Goal: Information Seeking & Learning: Learn about a topic

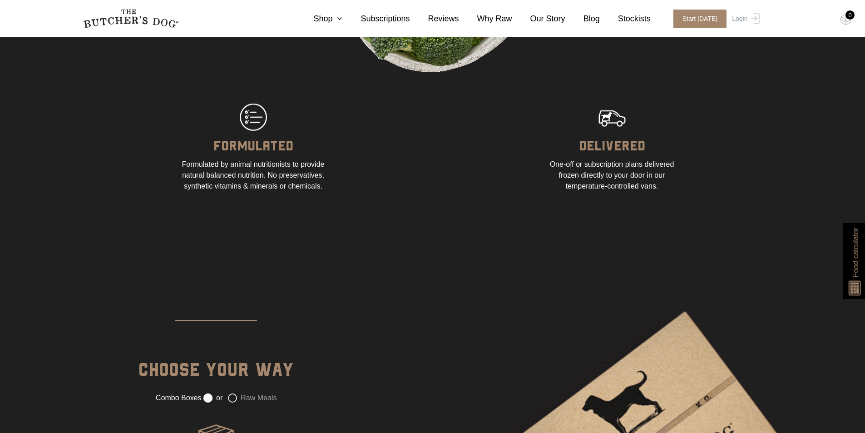
scroll to position [1135, 0]
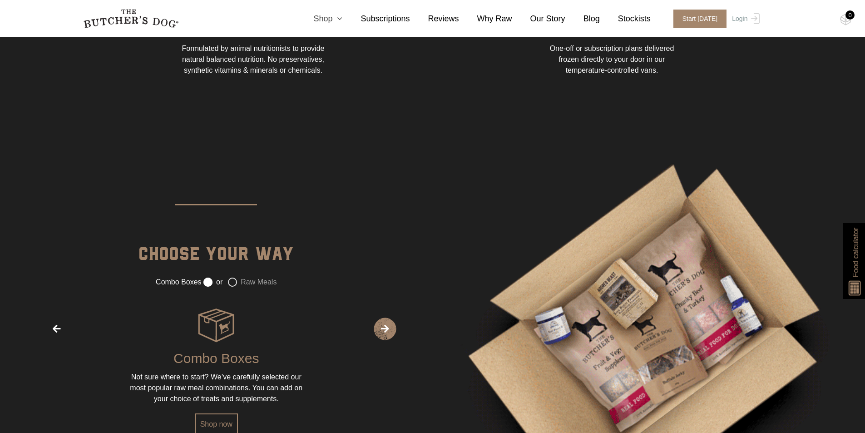
click at [342, 19] on icon at bounding box center [337, 19] width 10 height 8
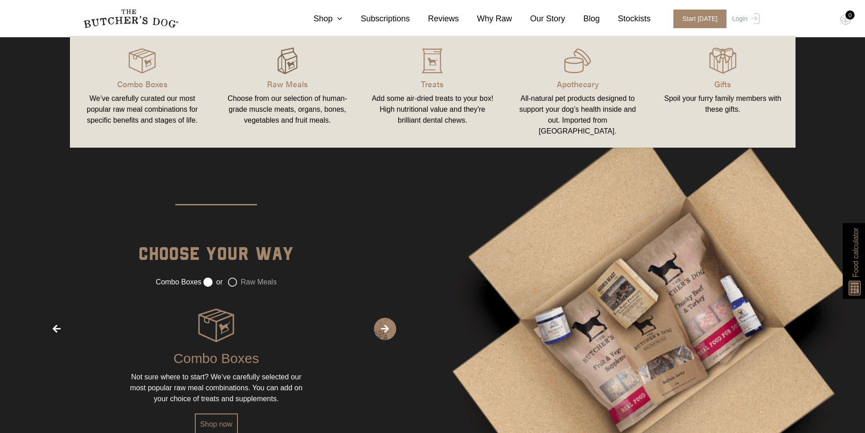
click at [286, 69] on img at bounding box center [287, 60] width 27 height 27
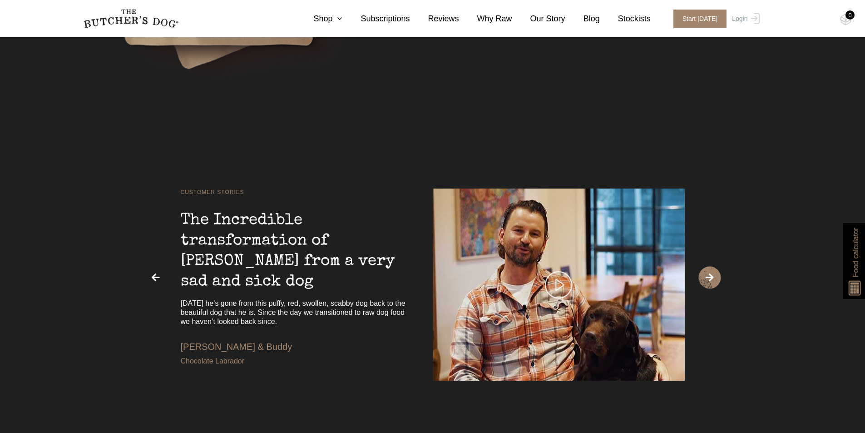
scroll to position [2180, 0]
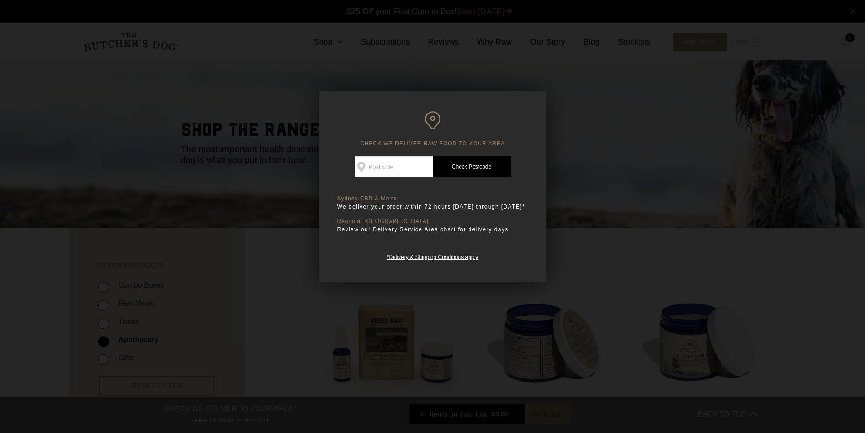
click at [394, 173] on input "Check Availability At" at bounding box center [394, 166] width 78 height 21
type input "4508"
click at [458, 171] on link "Check Postcode" at bounding box center [472, 166] width 78 height 21
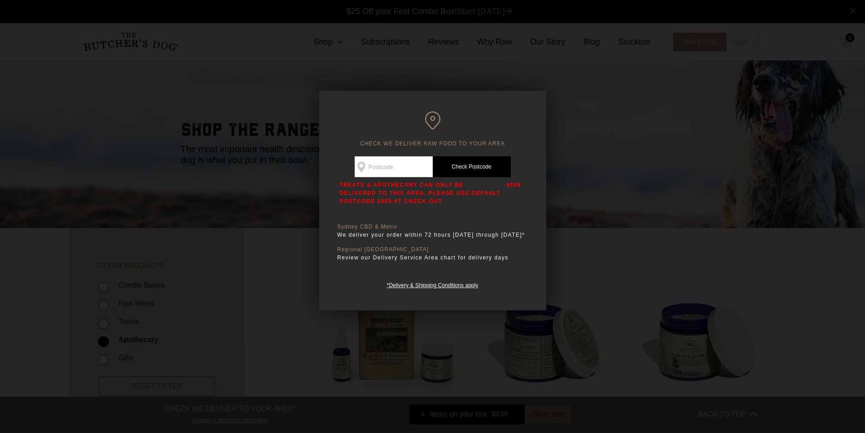
click at [593, 250] on div at bounding box center [432, 216] width 865 height 433
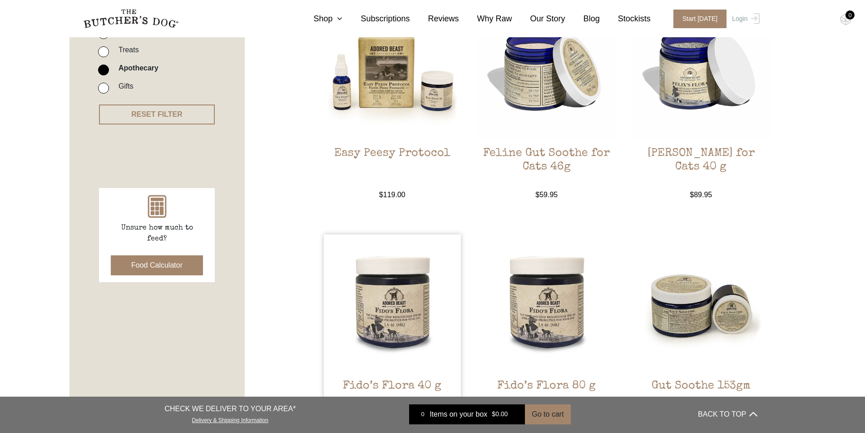
scroll to position [272, 0]
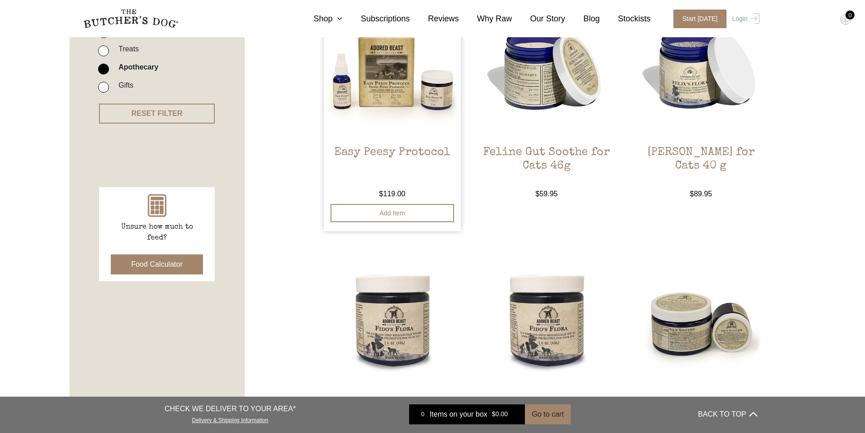
click at [438, 77] on img at bounding box center [393, 70] width 138 height 138
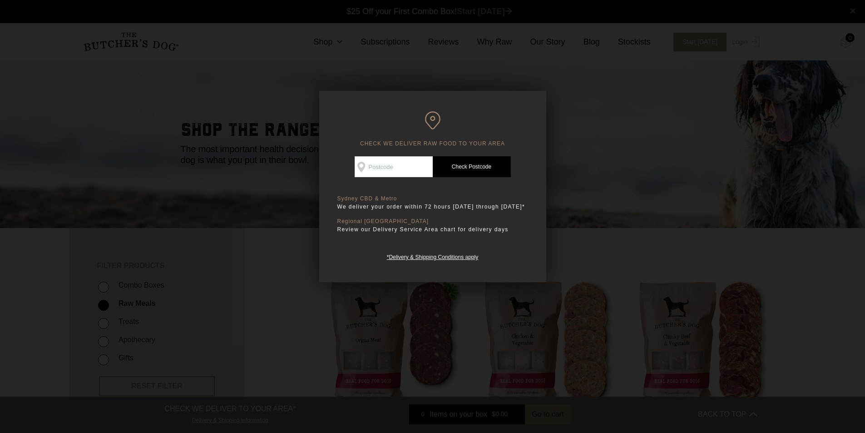
click at [618, 203] on div at bounding box center [432, 216] width 865 height 433
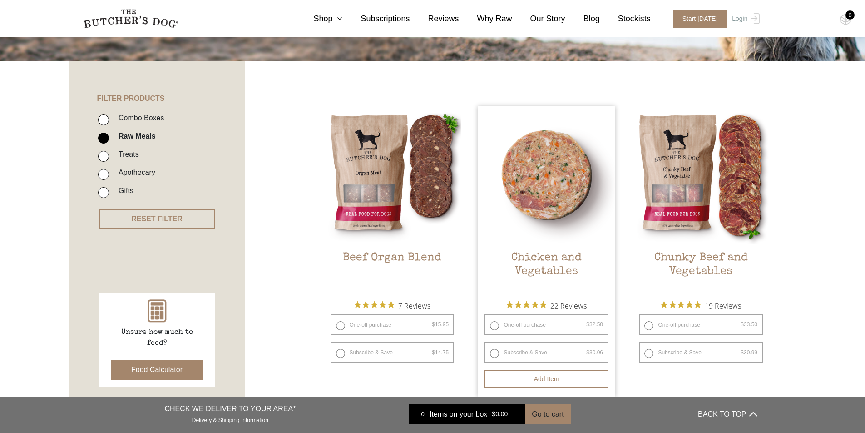
scroll to position [227, 0]
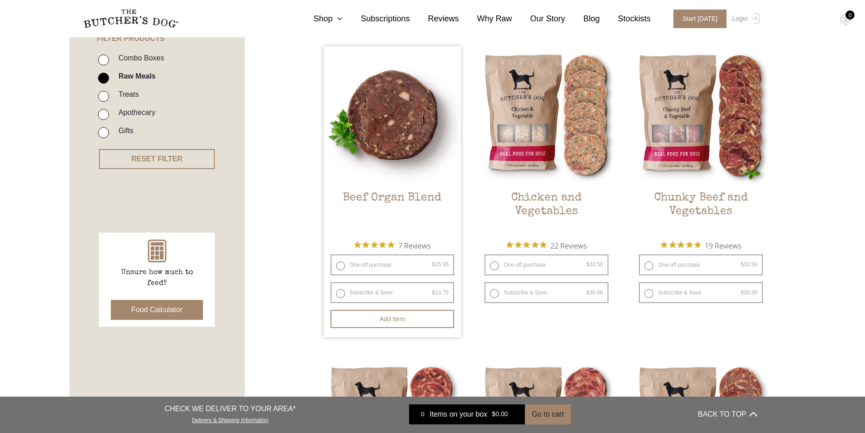
click at [384, 115] on img at bounding box center [393, 115] width 138 height 138
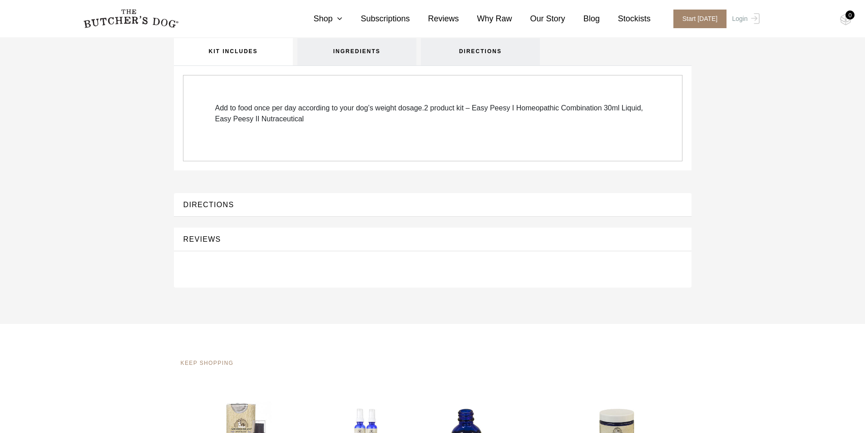
scroll to position [409, 0]
click at [372, 64] on link "INGREDIENTS" at bounding box center [356, 50] width 119 height 27
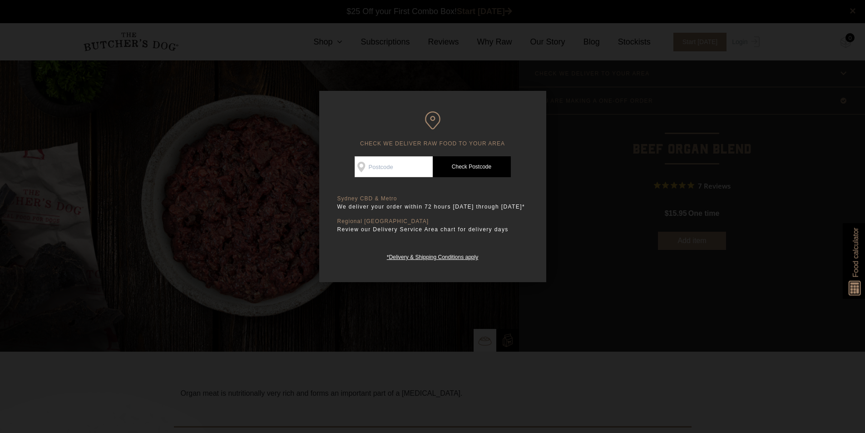
click at [392, 295] on div at bounding box center [432, 216] width 865 height 433
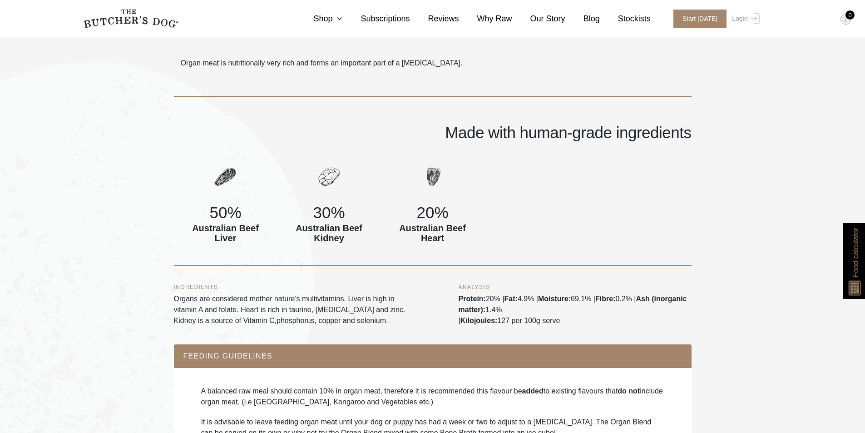
scroll to position [182, 0]
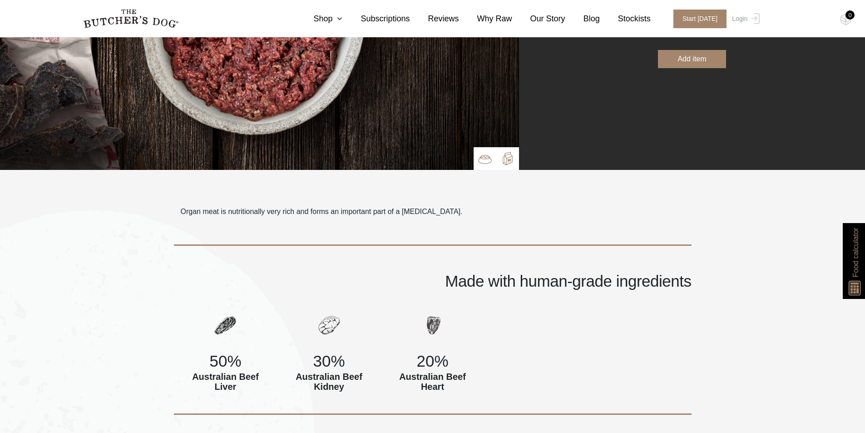
click at [503, 152] on img at bounding box center [508, 159] width 14 height 14
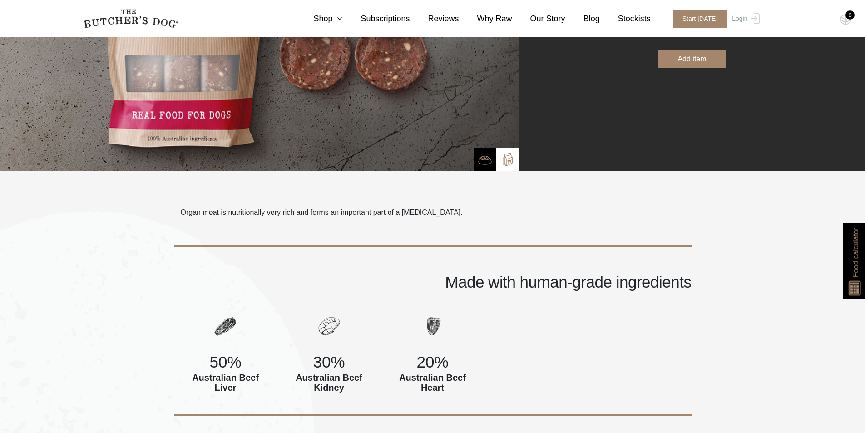
scroll to position [183, 0]
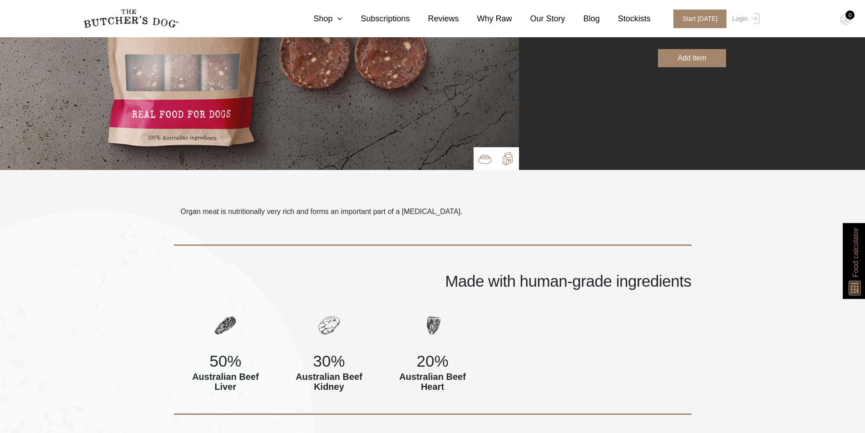
click at [489, 154] on img at bounding box center [485, 159] width 14 height 14
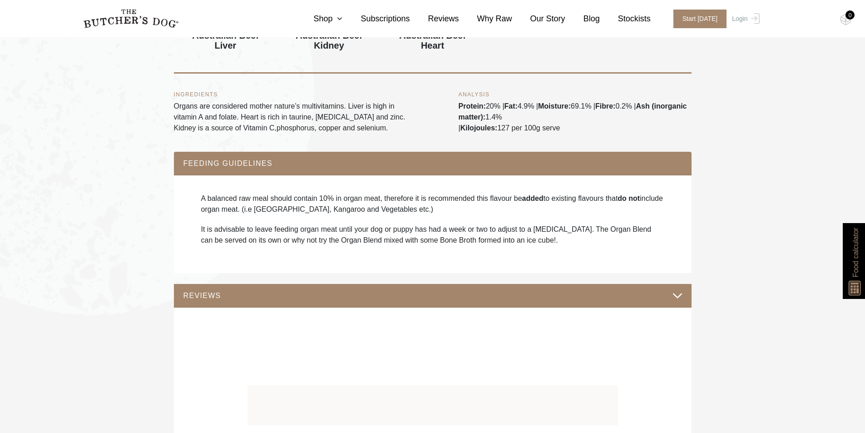
scroll to position [545, 0]
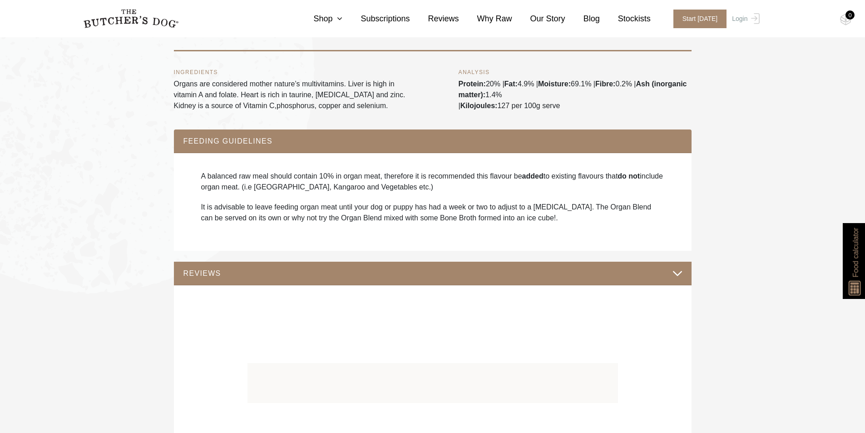
click at [524, 279] on button "REVIEWS" at bounding box center [433, 273] width 500 height 12
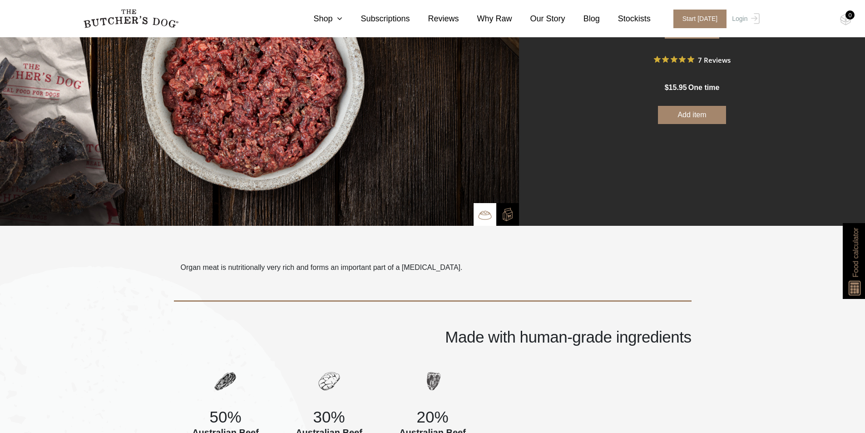
scroll to position [227, 0]
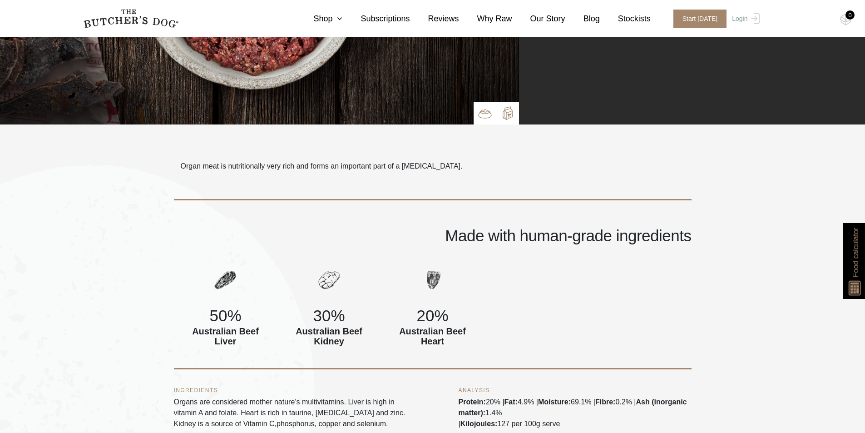
click at [511, 103] on p at bounding box center [507, 113] width 23 height 23
click at [512, 114] on img at bounding box center [508, 113] width 14 height 14
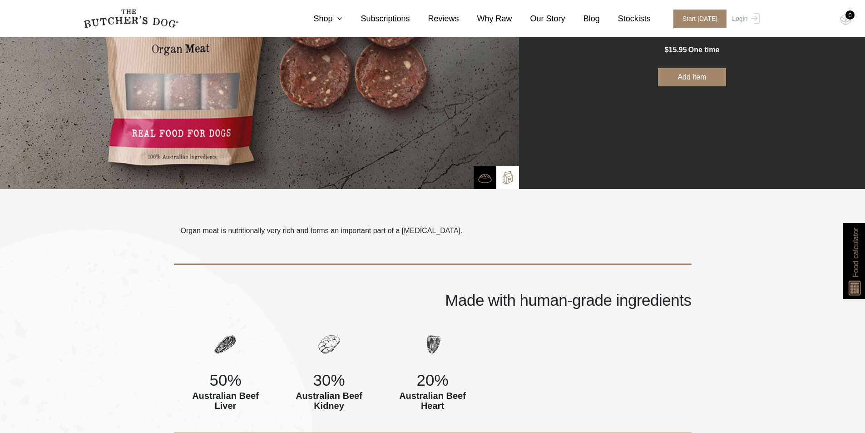
scroll to position [0, 0]
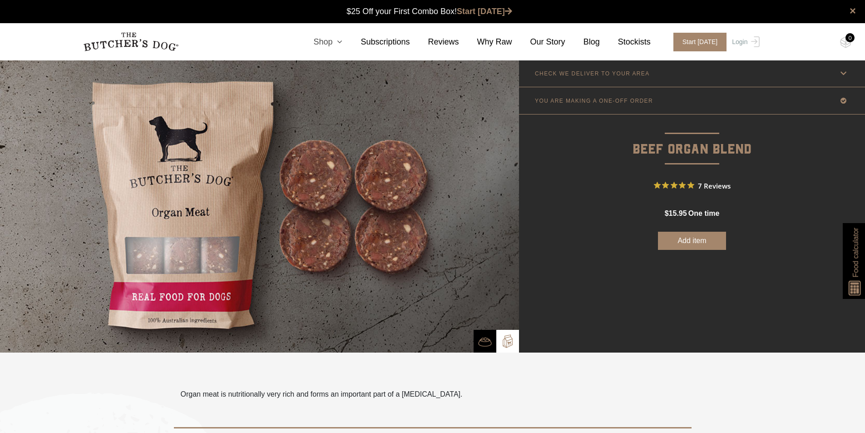
click at [342, 42] on link "Shop" at bounding box center [318, 42] width 47 height 12
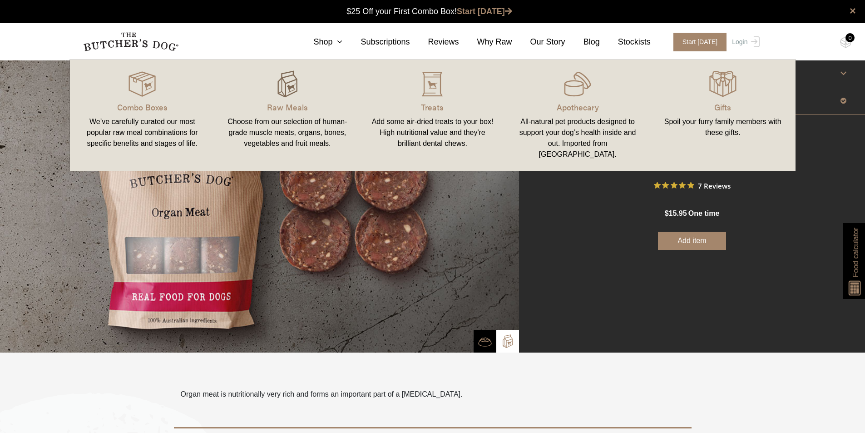
click at [295, 89] on img at bounding box center [287, 83] width 27 height 27
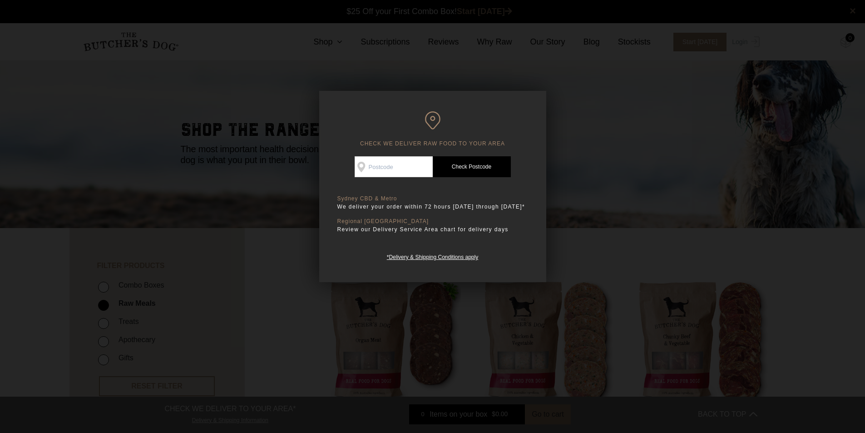
click at [634, 184] on div at bounding box center [432, 216] width 865 height 433
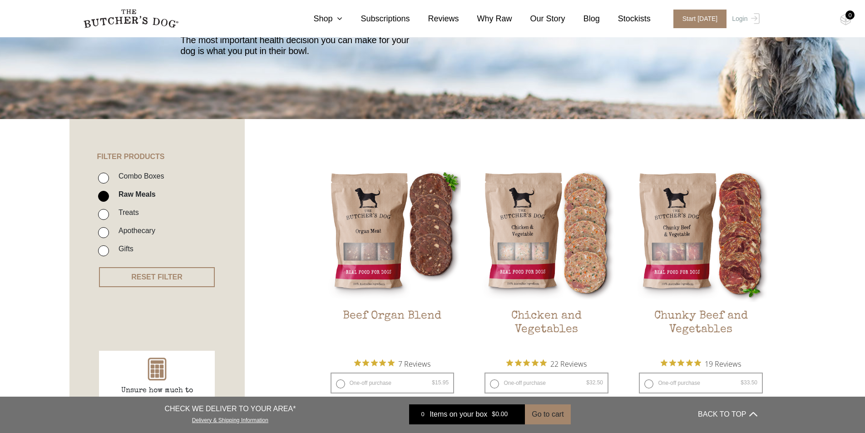
scroll to position [227, 0]
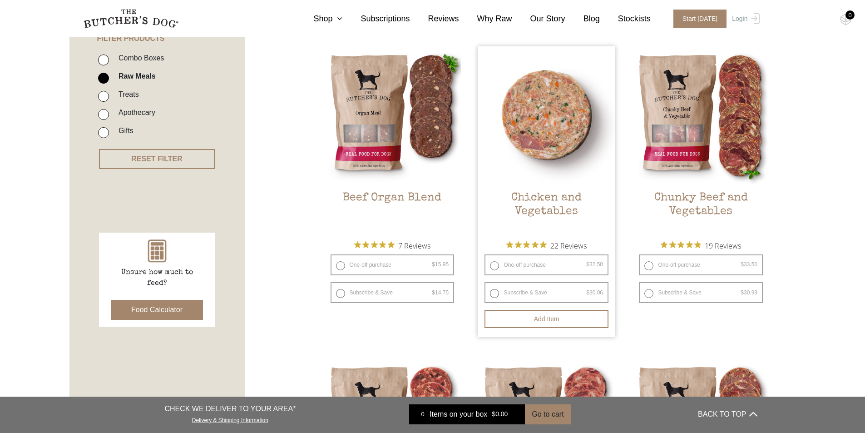
click at [522, 156] on img at bounding box center [547, 115] width 138 height 138
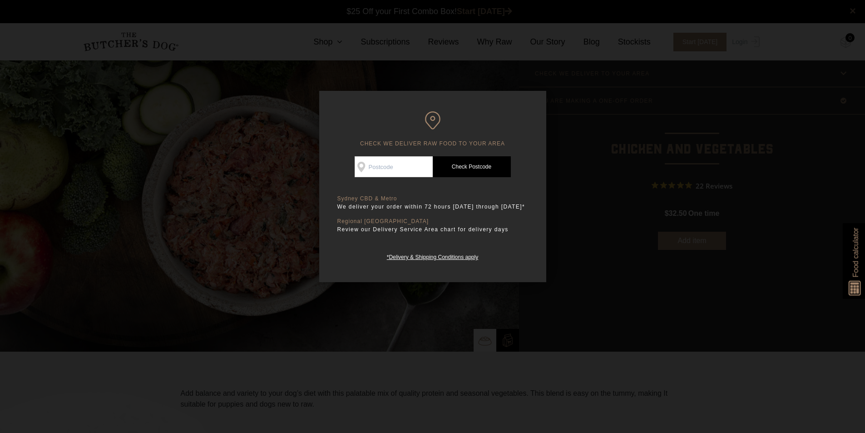
click at [595, 307] on div at bounding box center [432, 216] width 865 height 433
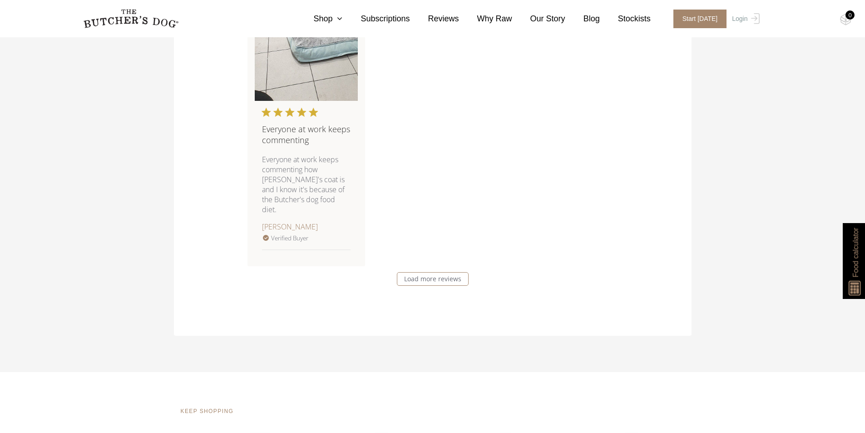
scroll to position [1862, 0]
